Goal: Task Accomplishment & Management: Manage account settings

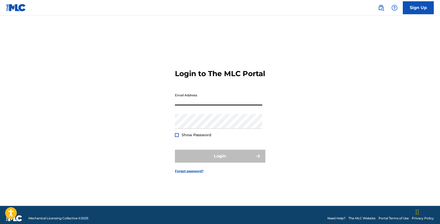
click at [191, 105] on input "Email Address" at bounding box center [218, 97] width 87 height 15
type input "[EMAIL_ADDRESS][DOMAIN_NAME]"
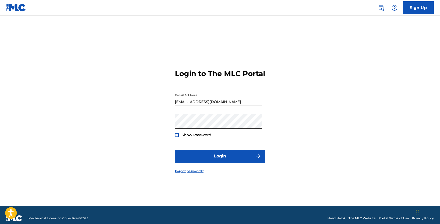
click at [177, 137] on div at bounding box center [177, 135] width 4 height 4
click at [177, 136] on img at bounding box center [177, 134] width 3 height 3
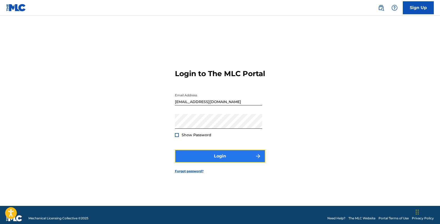
click at [193, 162] on button "Login" at bounding box center [220, 155] width 90 height 13
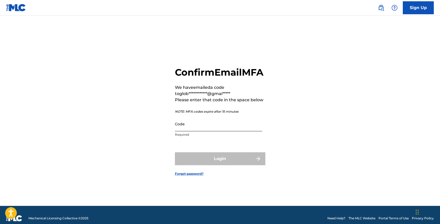
click at [197, 131] on input "Code" at bounding box center [218, 123] width 87 height 15
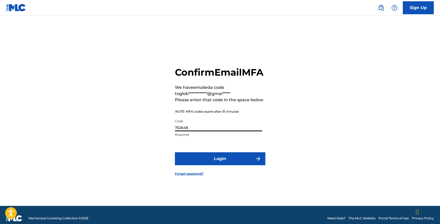
type input "752648"
click at [175, 152] on button "Login" at bounding box center [220, 158] width 90 height 13
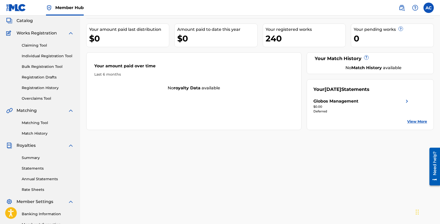
scroll to position [57, 0]
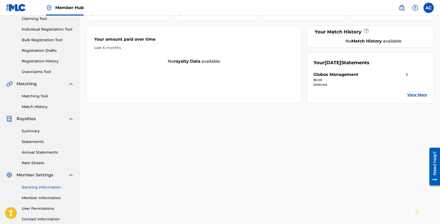
click at [40, 188] on link "Banking Information" at bounding box center [48, 186] width 52 height 5
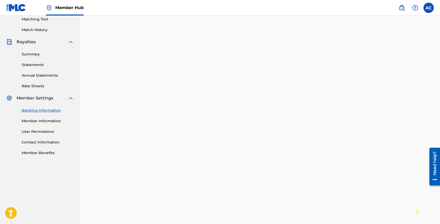
scroll to position [135, 0]
click at [36, 109] on link "Banking Information" at bounding box center [48, 109] width 52 height 5
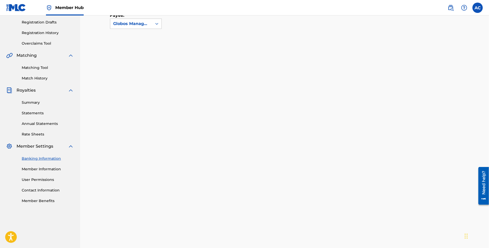
scroll to position [0, 0]
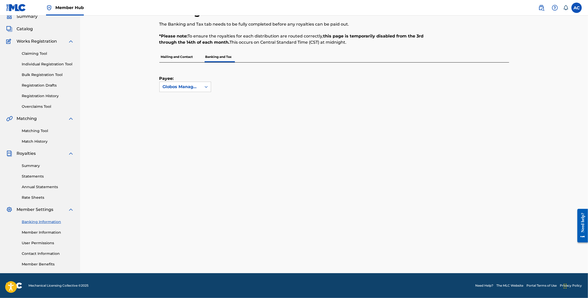
scroll to position [22, 0]
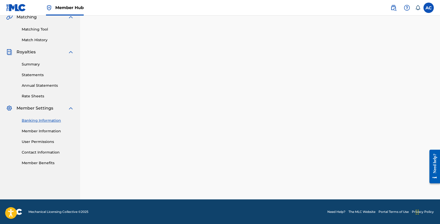
scroll to position [122, 0]
